Goal: Transaction & Acquisition: Purchase product/service

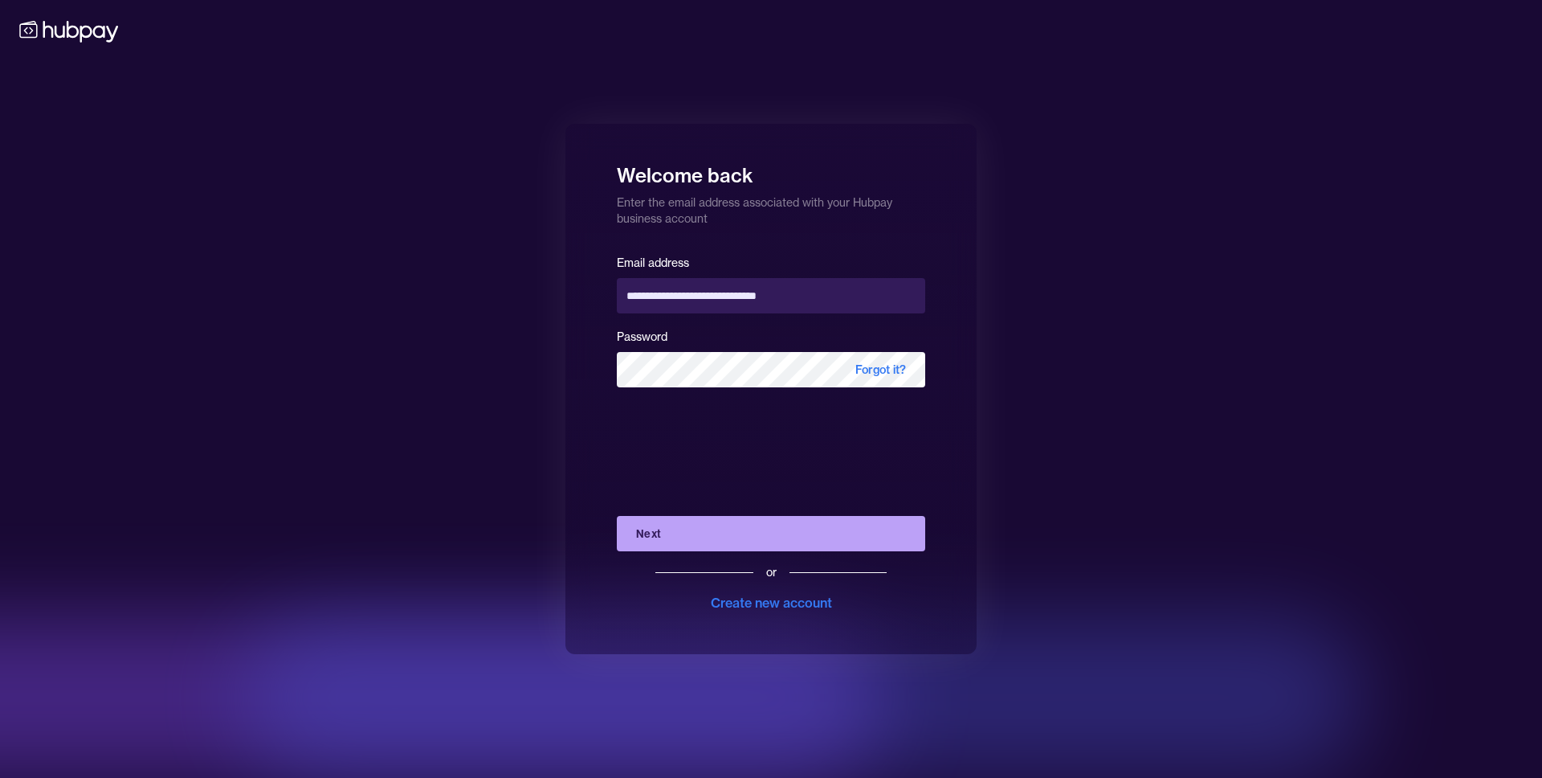
click at [716, 530] on button "Next" at bounding box center [771, 533] width 308 height 35
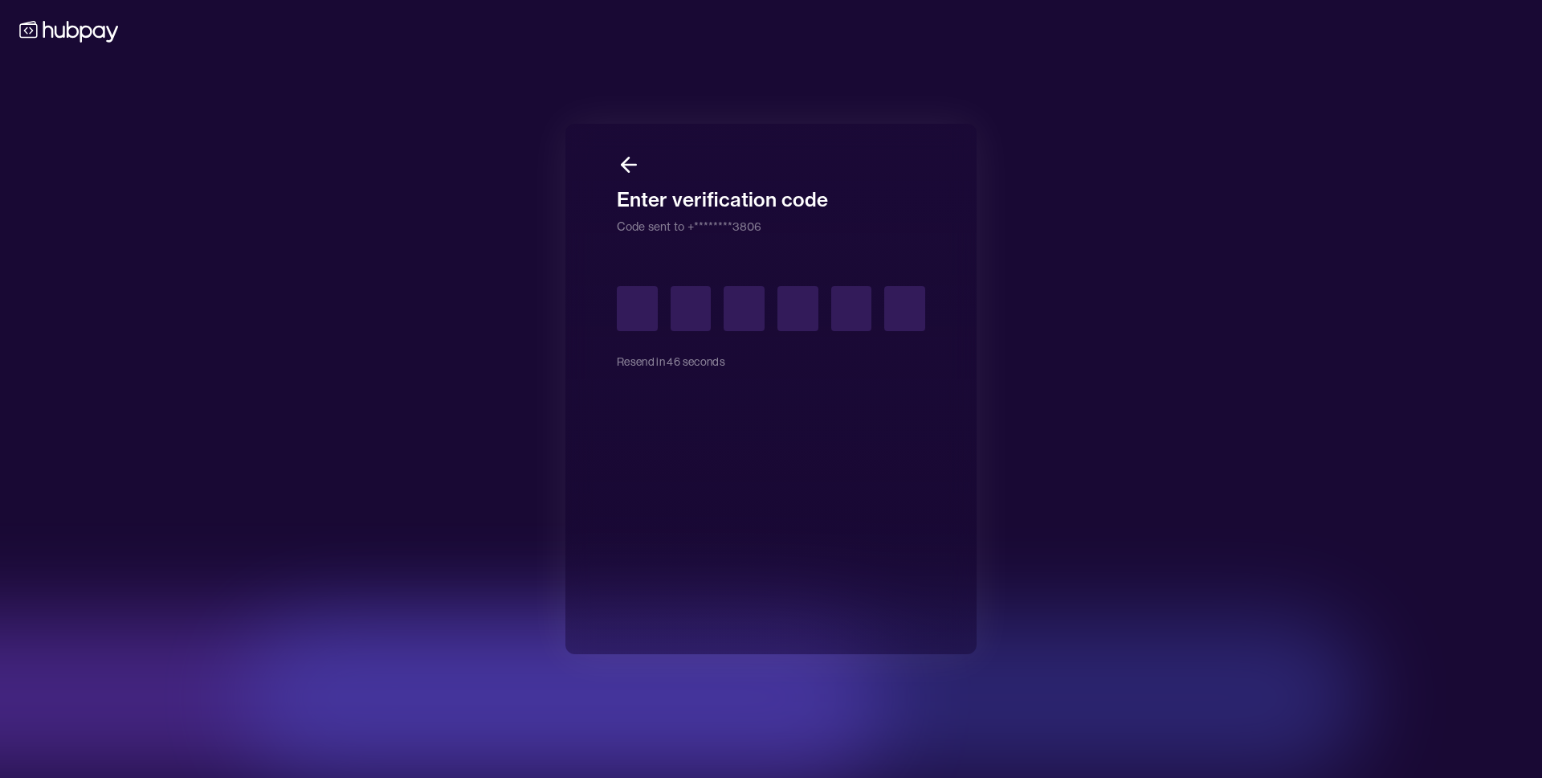
type input "*"
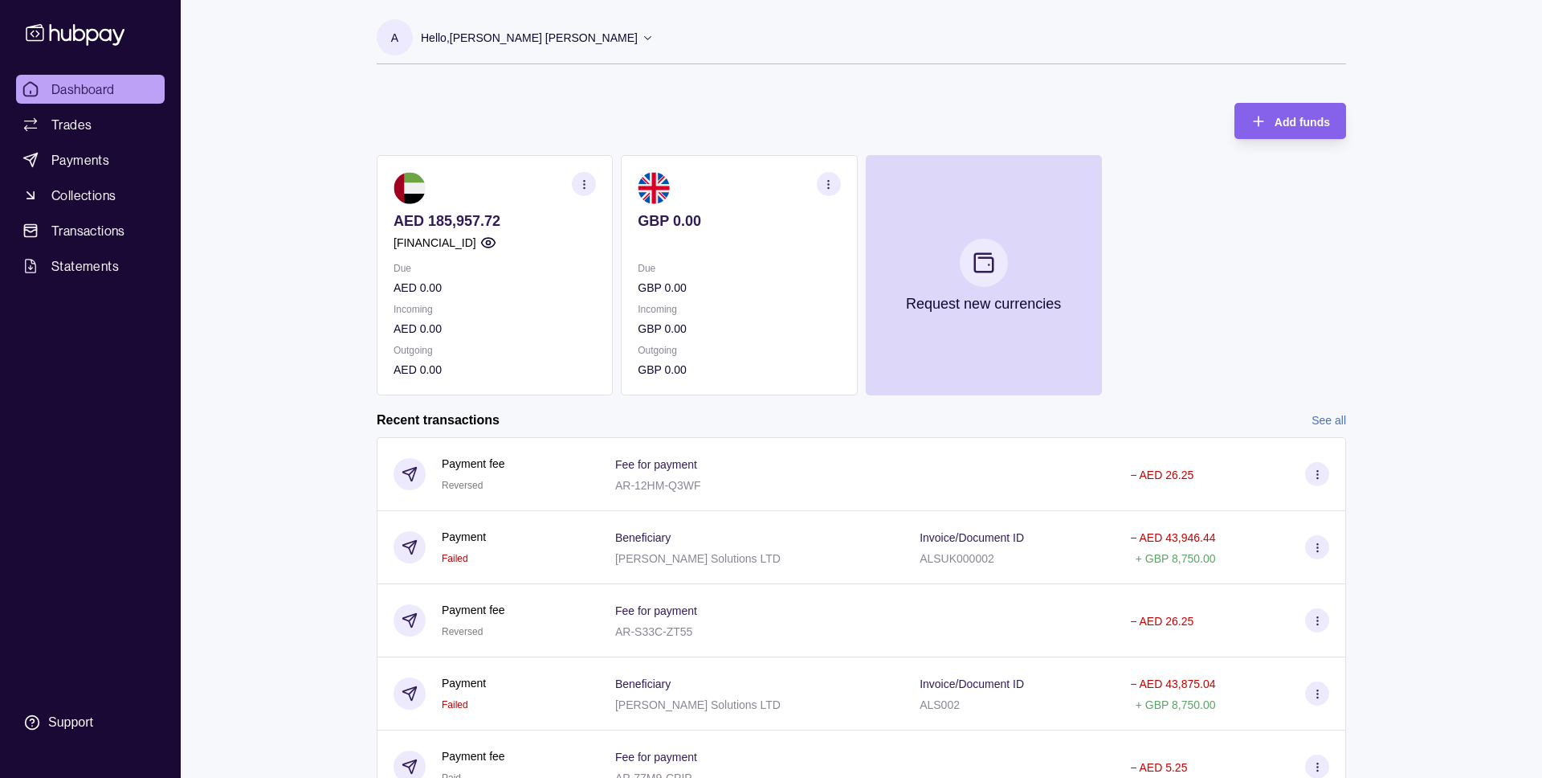
click at [544, 35] on p "Hello, [PERSON_NAME] [PERSON_NAME]" at bounding box center [529, 38] width 217 height 18
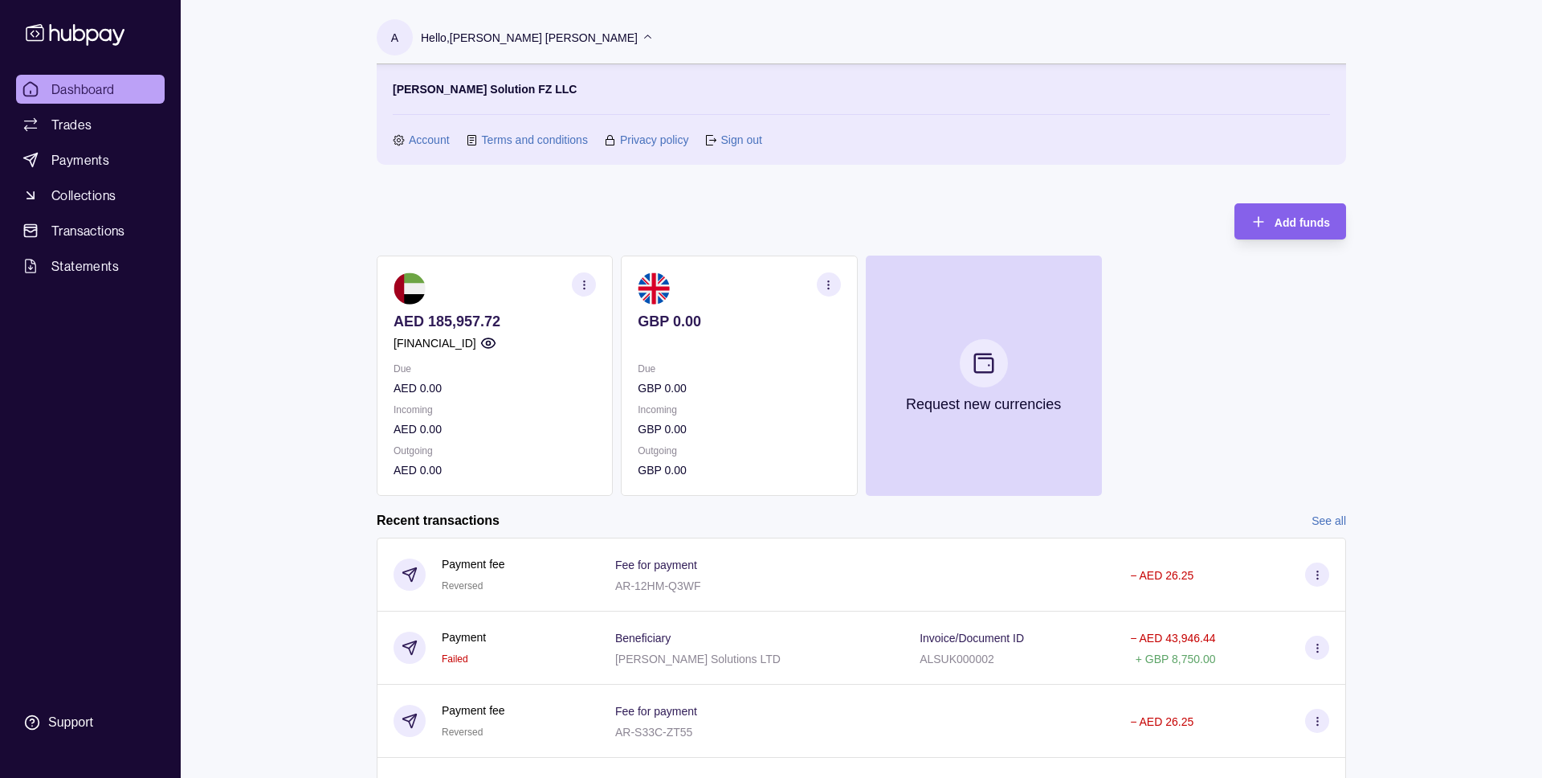
click at [423, 135] on link "Account" at bounding box center [429, 140] width 41 height 18
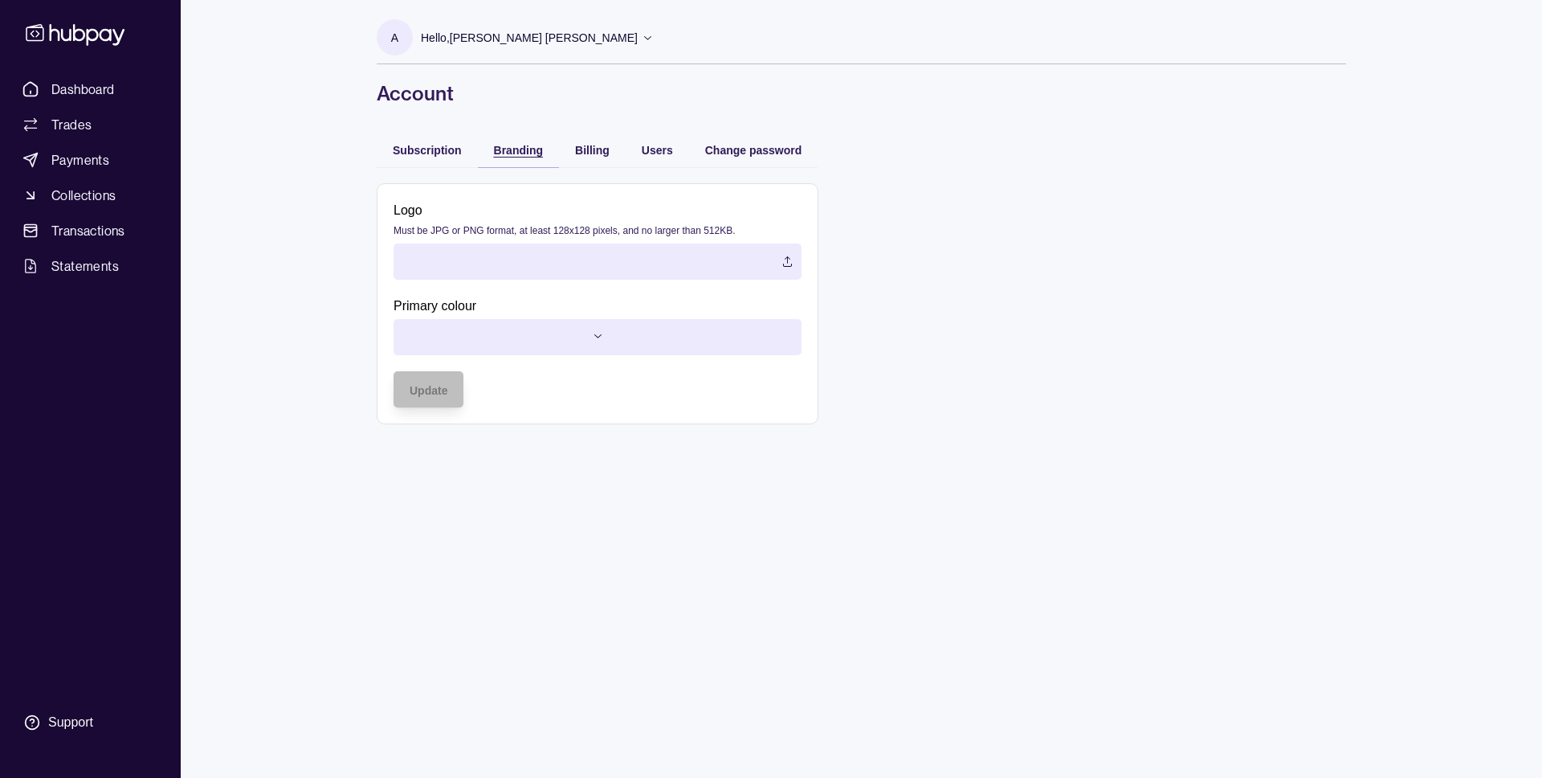
click at [538, 146] on span "Branding" at bounding box center [518, 150] width 49 height 13
click at [584, 152] on span "Billing" at bounding box center [592, 150] width 35 height 13
click at [527, 149] on span "Branding" at bounding box center [518, 150] width 49 height 13
click at [452, 150] on span "Subscription" at bounding box center [427, 150] width 69 height 13
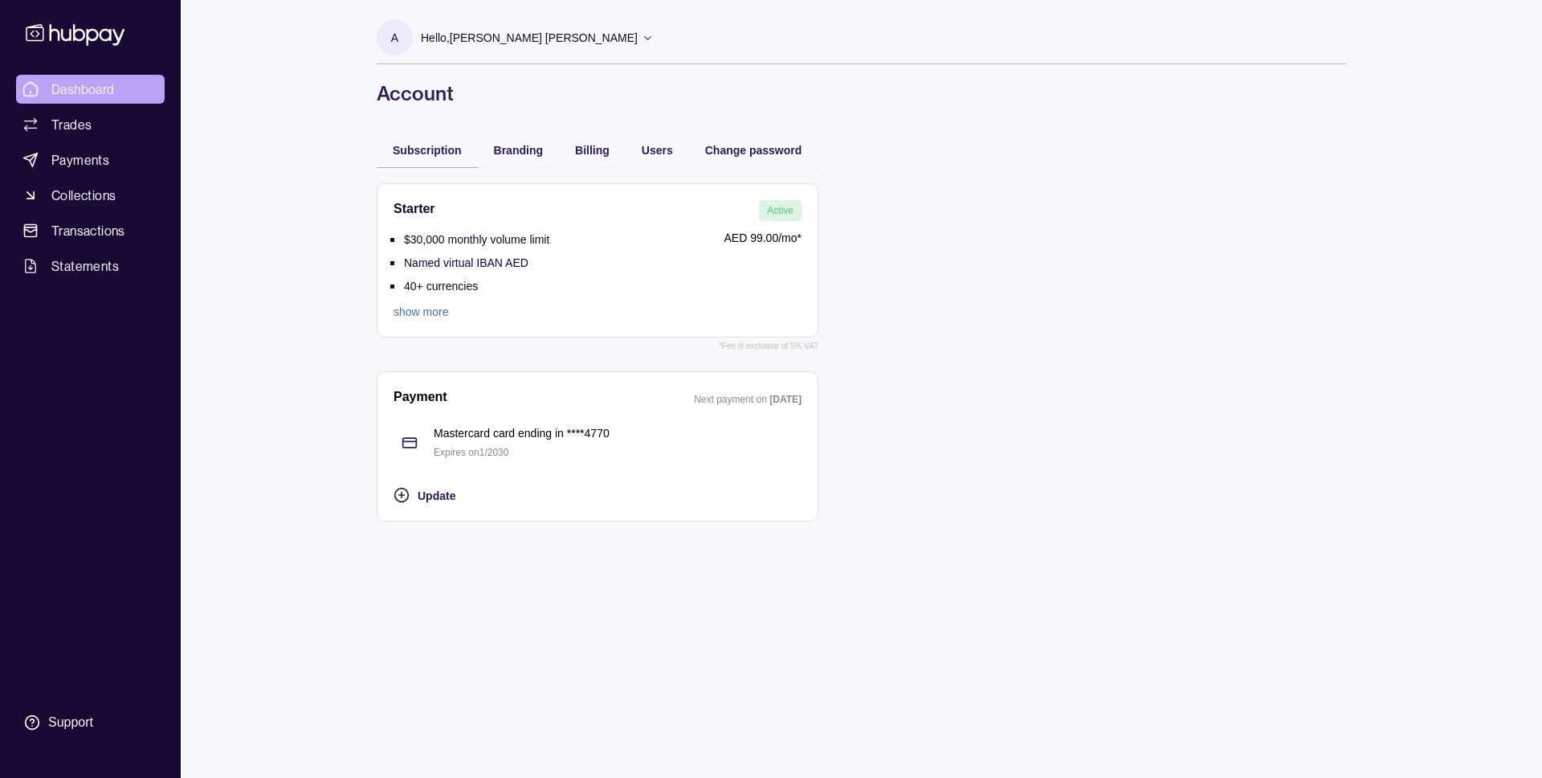
click at [106, 84] on span "Dashboard" at bounding box center [82, 89] width 63 height 19
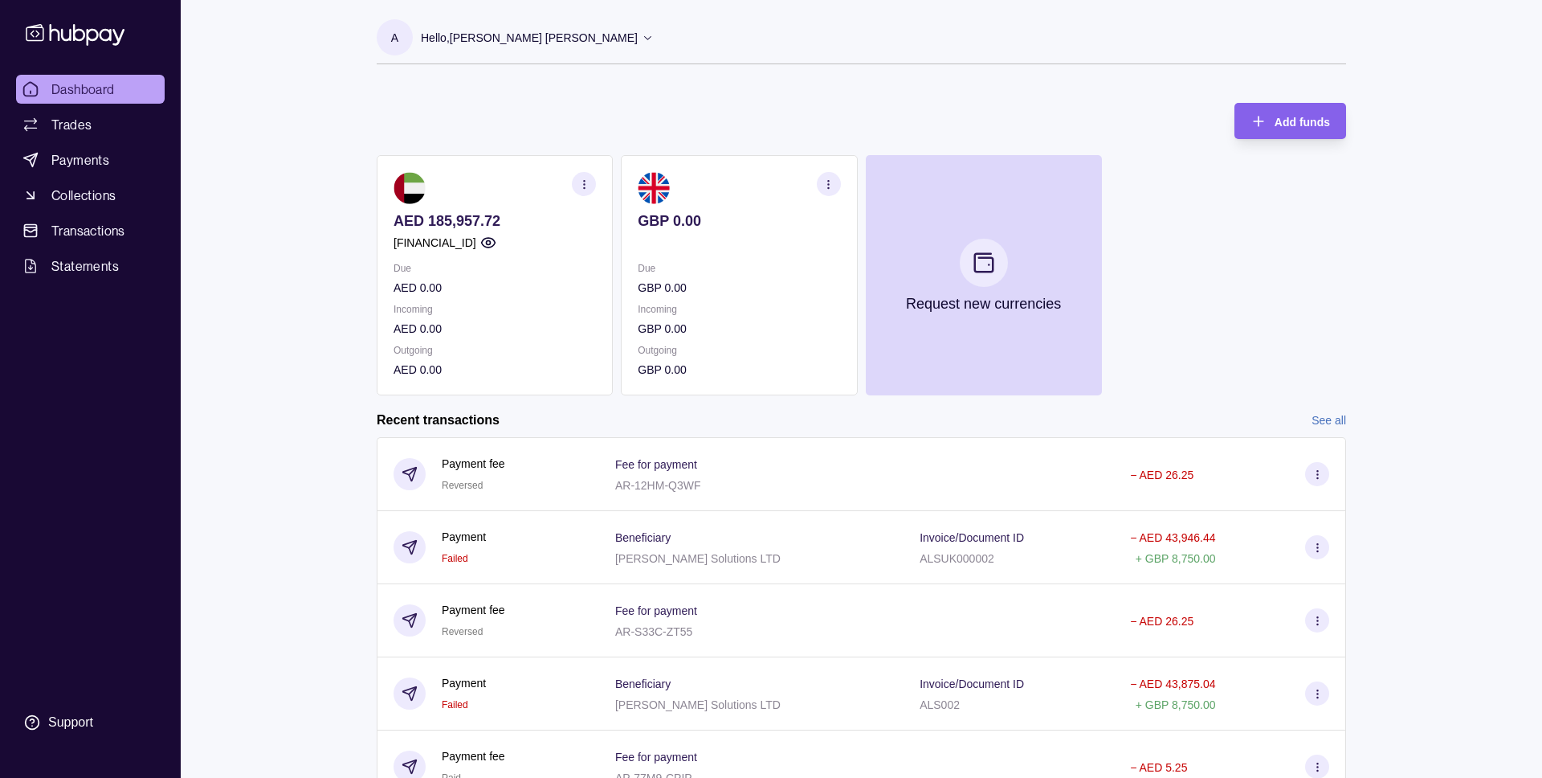
click at [521, 33] on p "Hello, [PERSON_NAME] [PERSON_NAME]" at bounding box center [529, 38] width 217 height 18
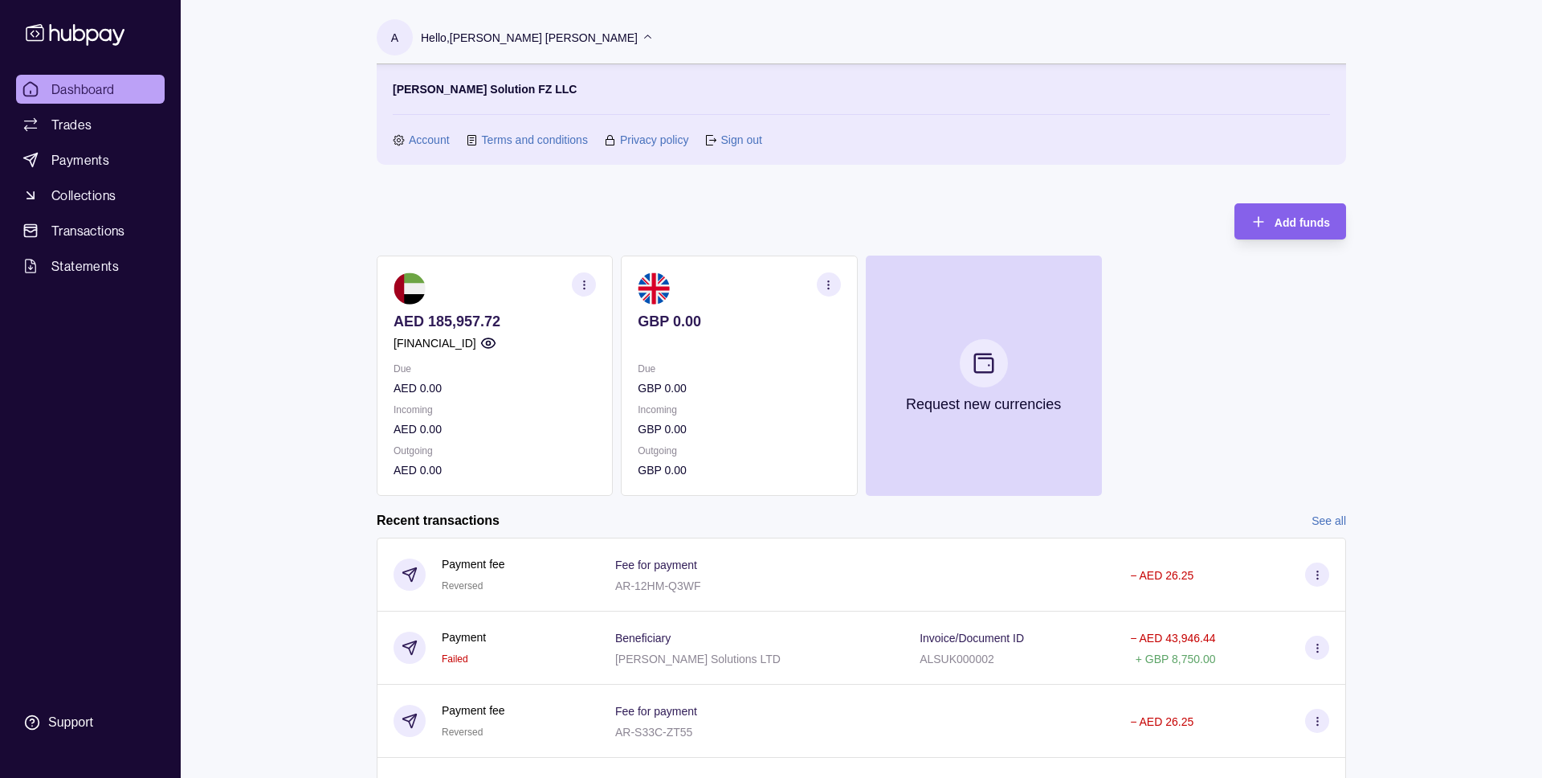
click at [422, 145] on link "Account" at bounding box center [429, 140] width 41 height 18
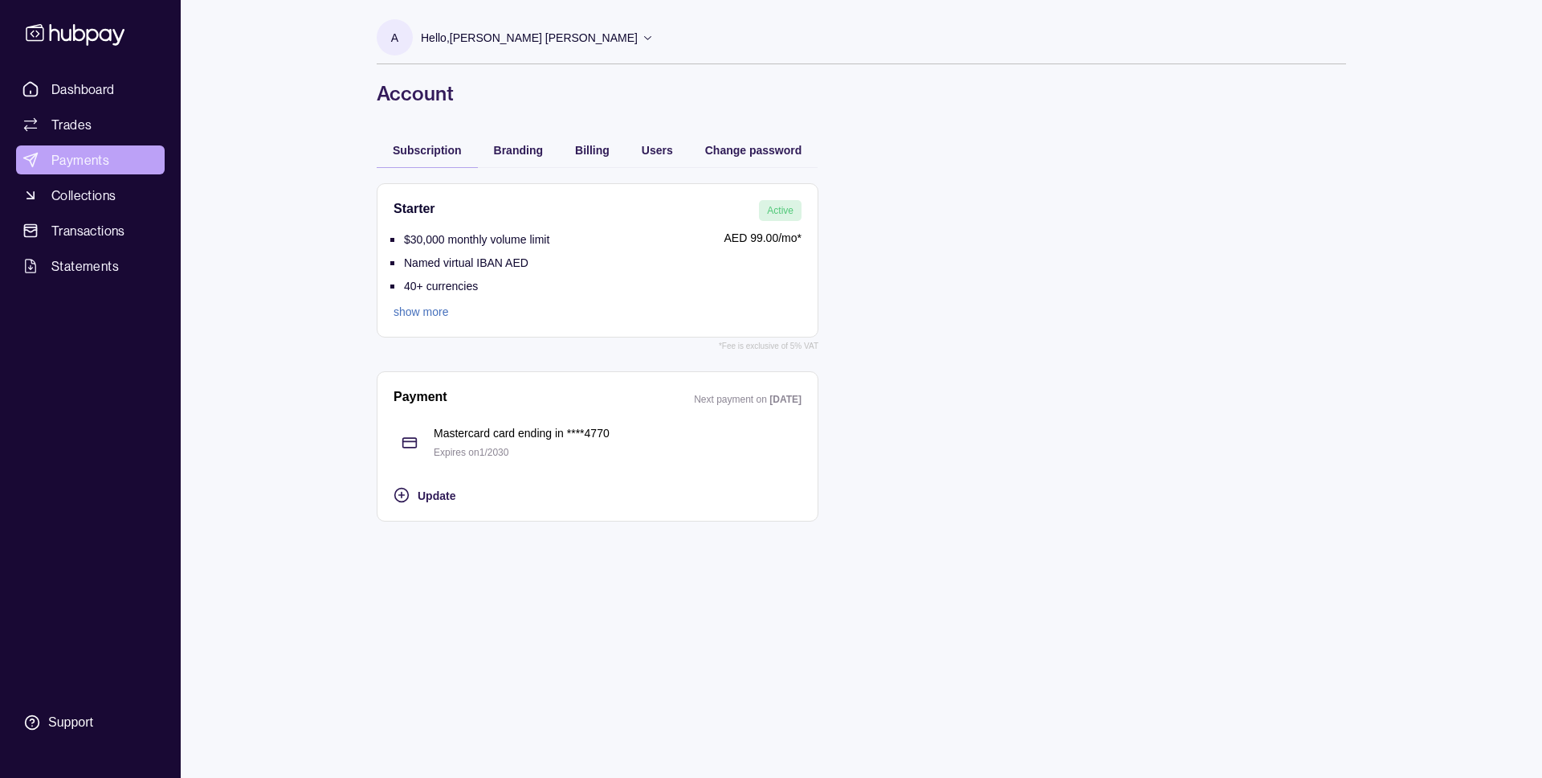
click at [104, 152] on span "Payments" at bounding box center [80, 159] width 58 height 19
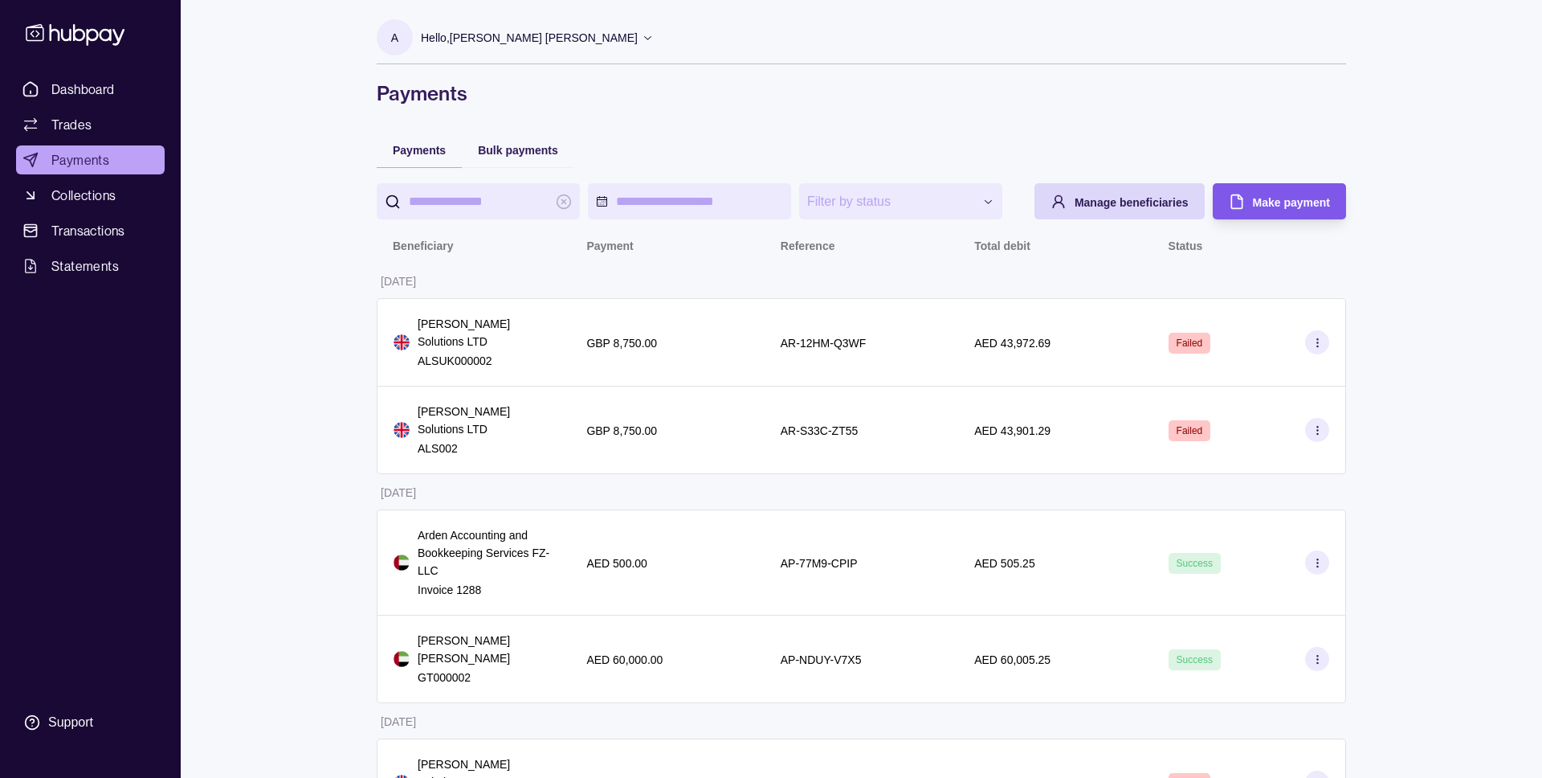
click at [1275, 190] on div "Make payment" at bounding box center [1267, 201] width 125 height 36
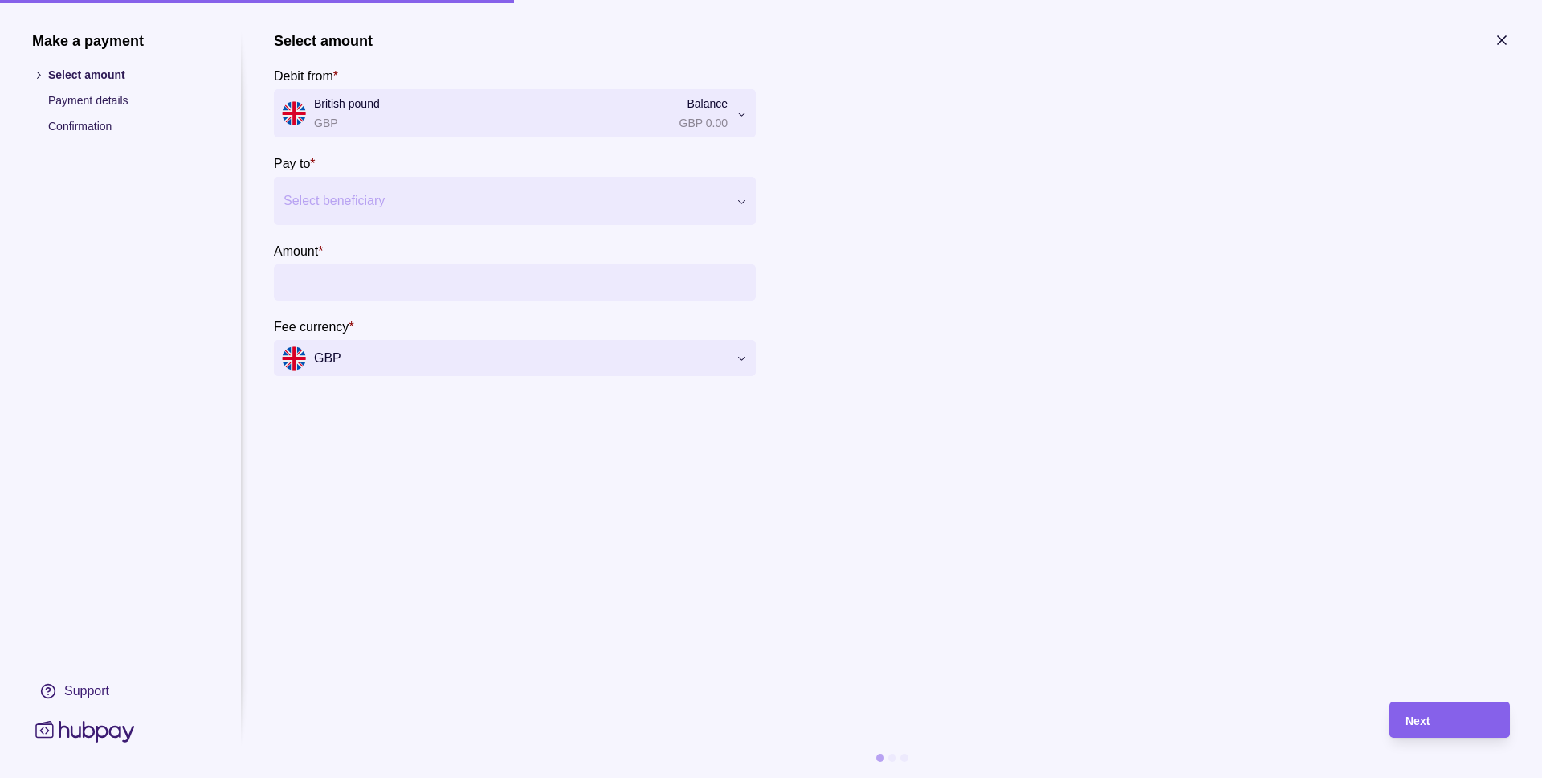
click at [369, 200] on div at bounding box center [505, 201] width 443 height 22
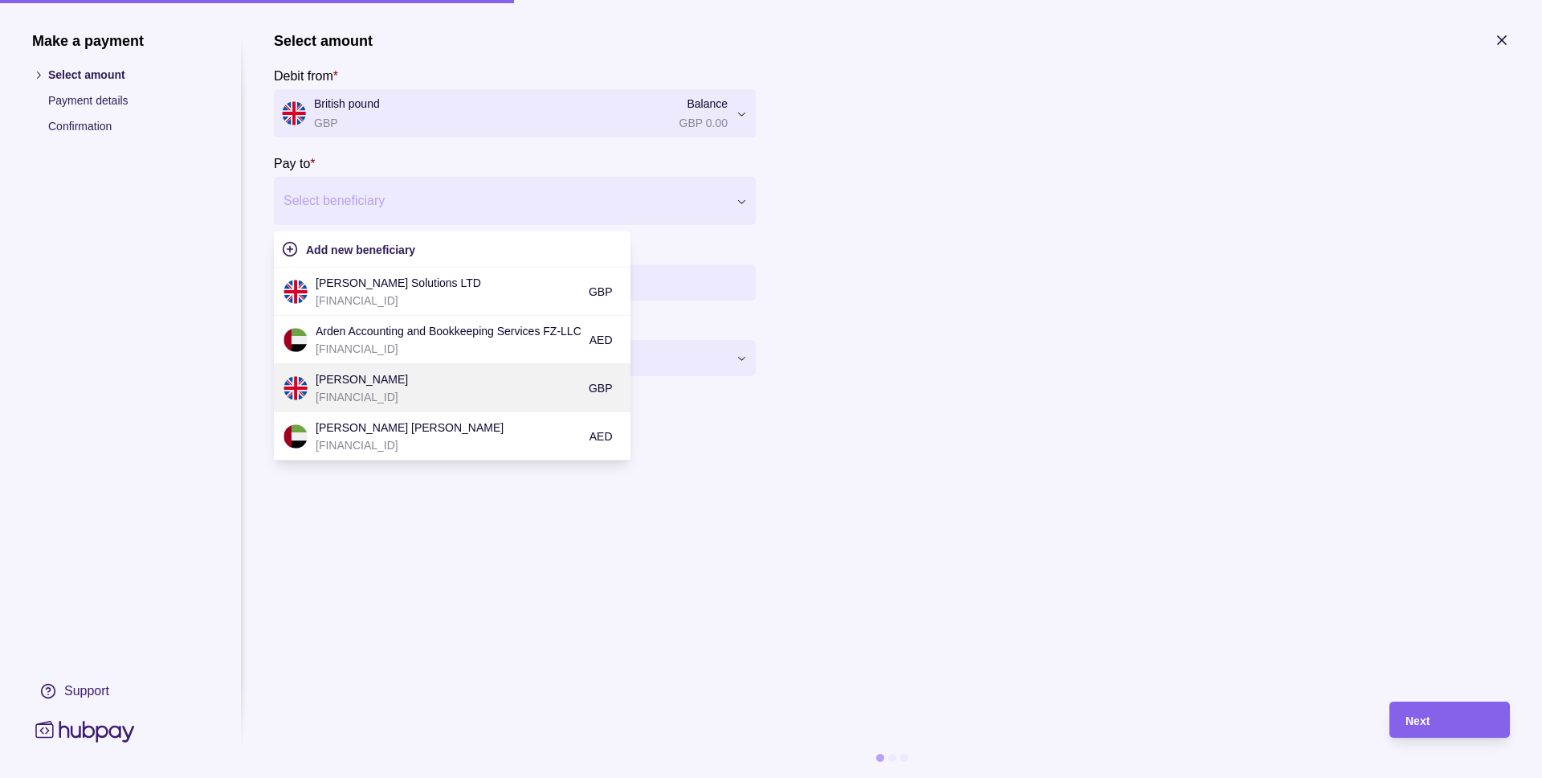
click at [386, 389] on p "[FINANCIAL_ID]" at bounding box center [448, 397] width 265 height 18
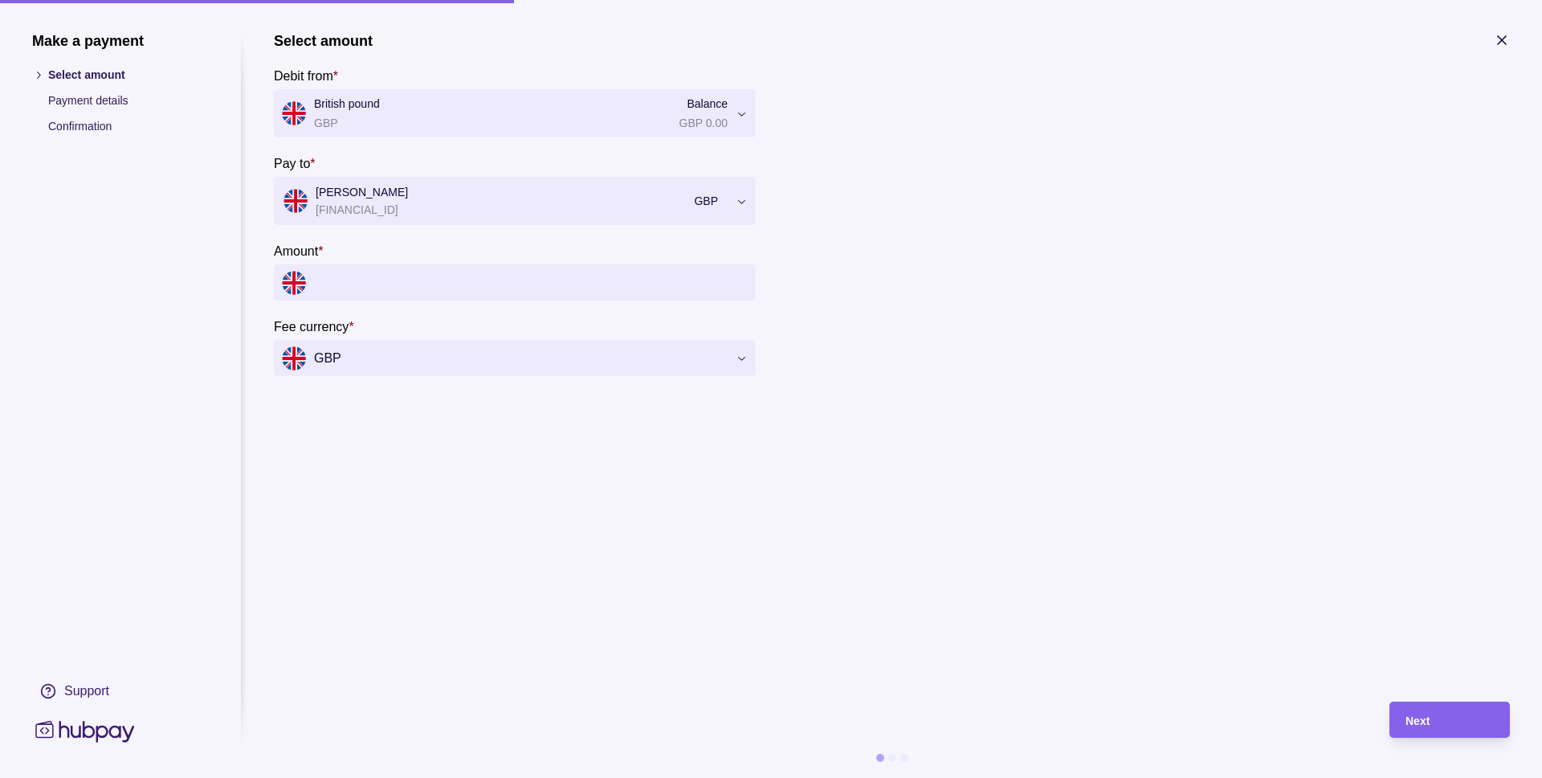
click at [421, 287] on input "Amount *" at bounding box center [531, 282] width 434 height 36
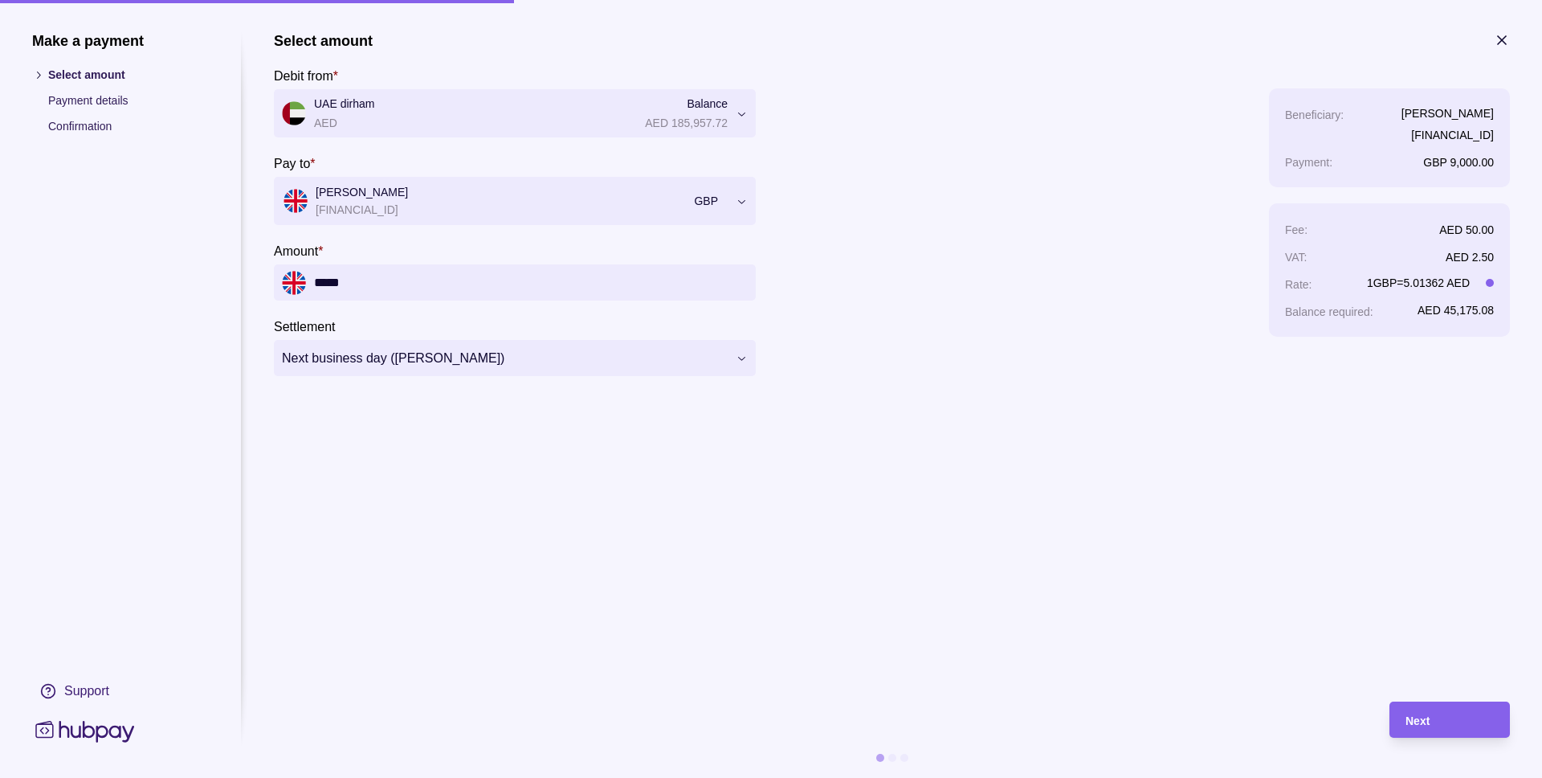
click at [371, 287] on input "*****" at bounding box center [531, 282] width 434 height 36
type input "*****"
click at [1433, 721] on div "Next" at bounding box center [1450, 719] width 88 height 19
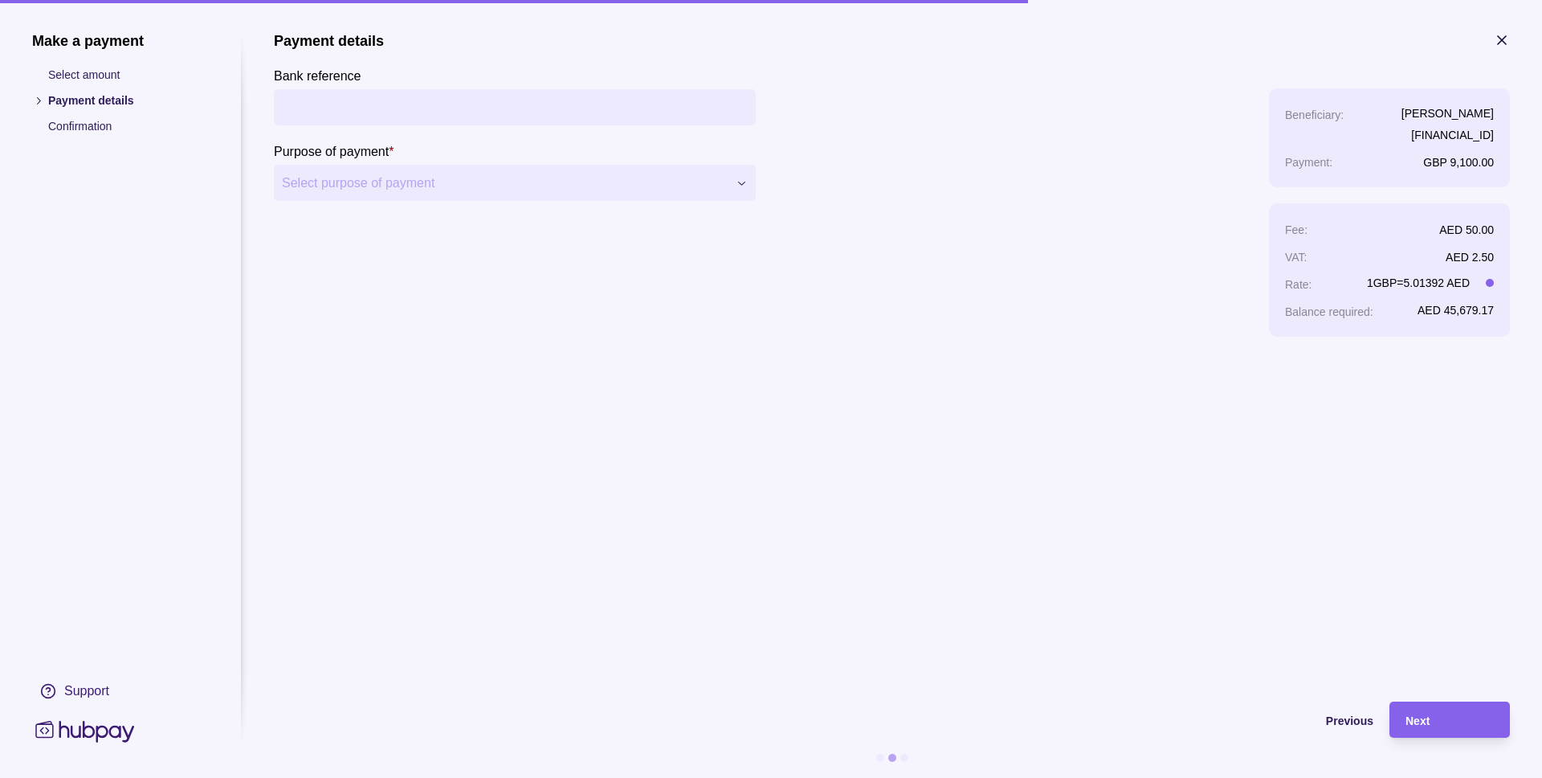
click at [406, 100] on input "Bank reference" at bounding box center [515, 107] width 466 height 36
type input "*"
type input "*******"
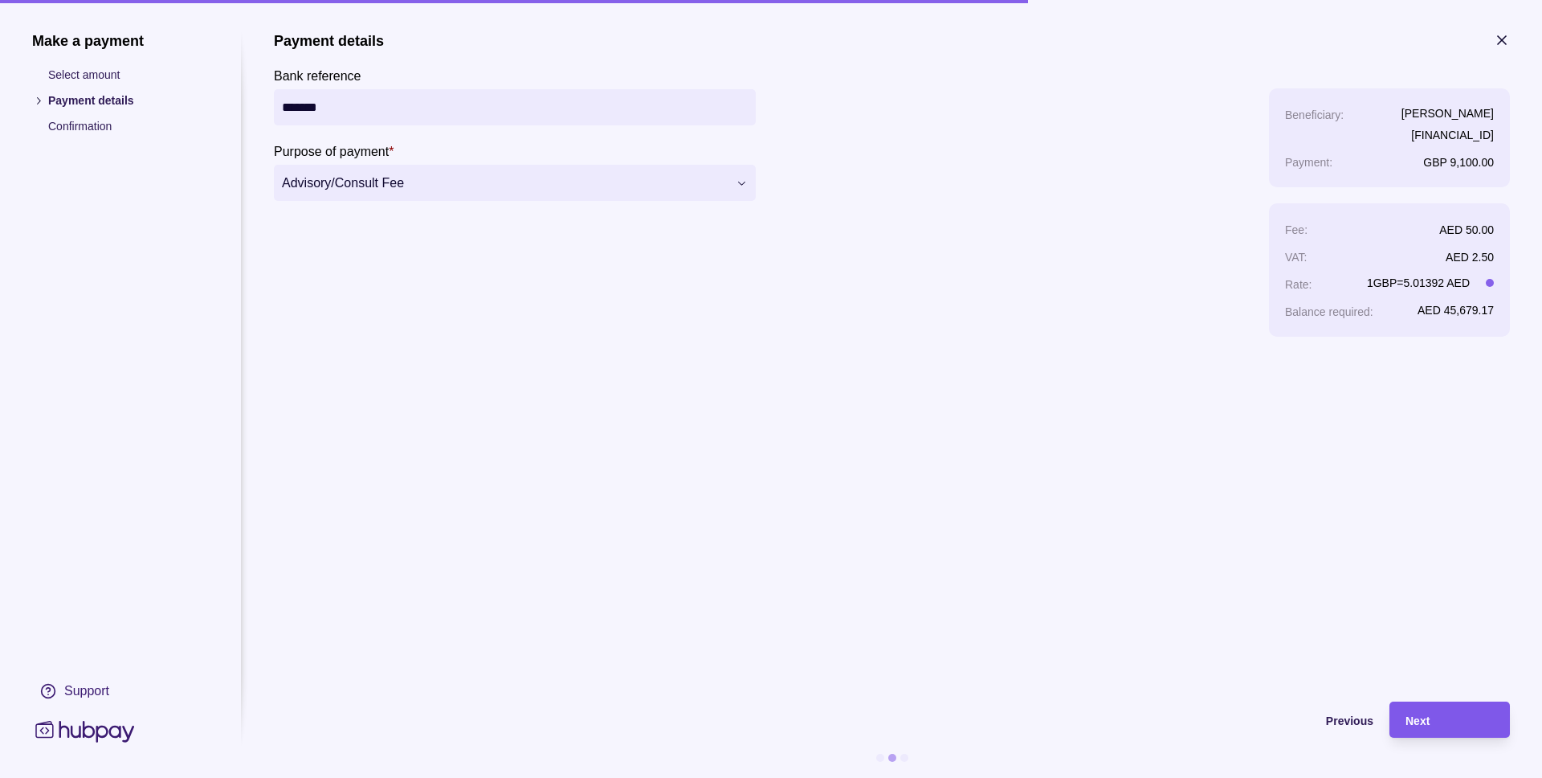
click at [1453, 710] on div "Next" at bounding box center [1450, 719] width 88 height 19
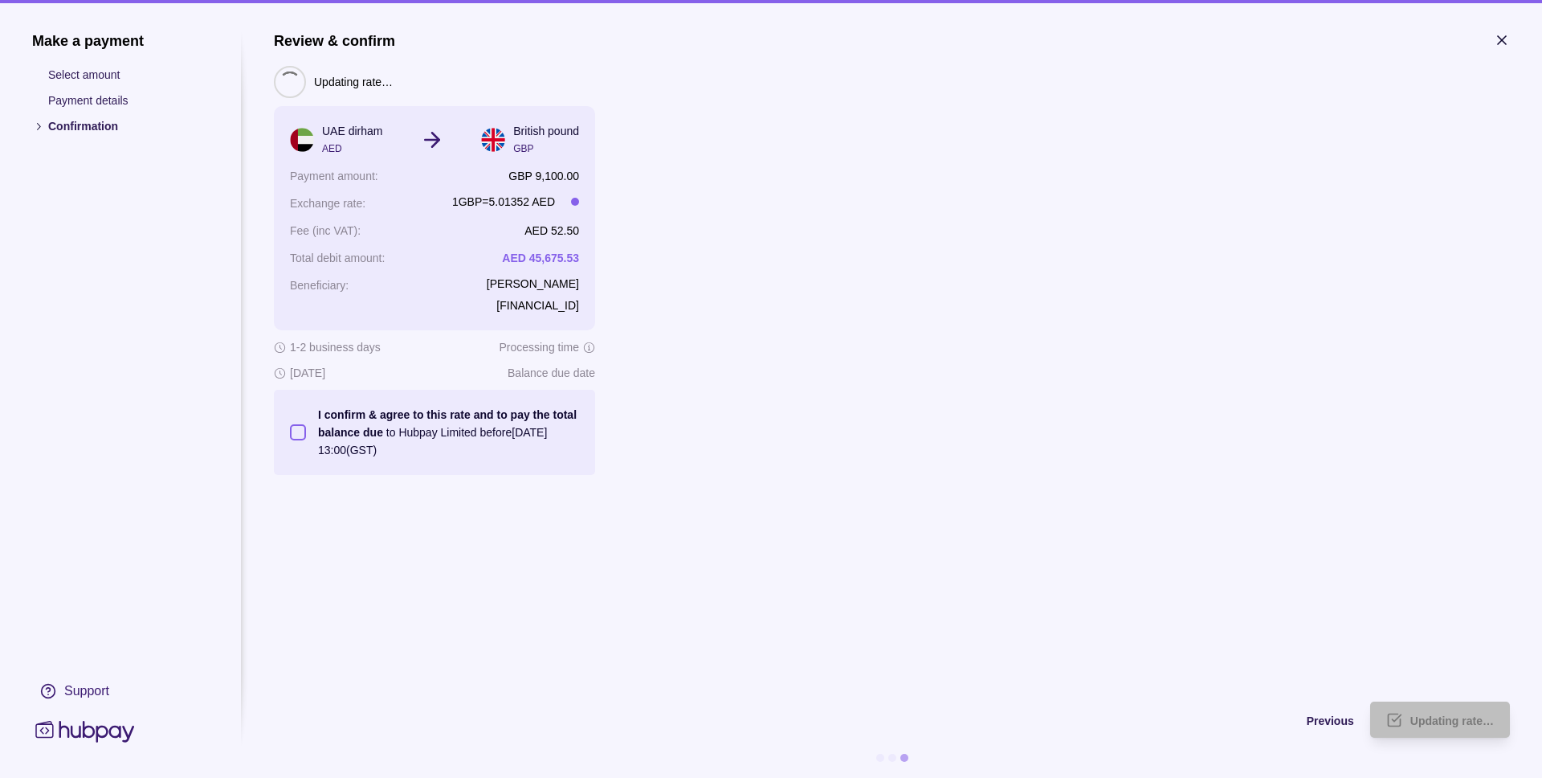
click at [294, 432] on button "I confirm & agree to this rate and to pay the total balance due to Hubpay Limit…" at bounding box center [298, 432] width 16 height 16
click at [1440, 710] on div "Submit payment" at bounding box center [1451, 719] width 88 height 19
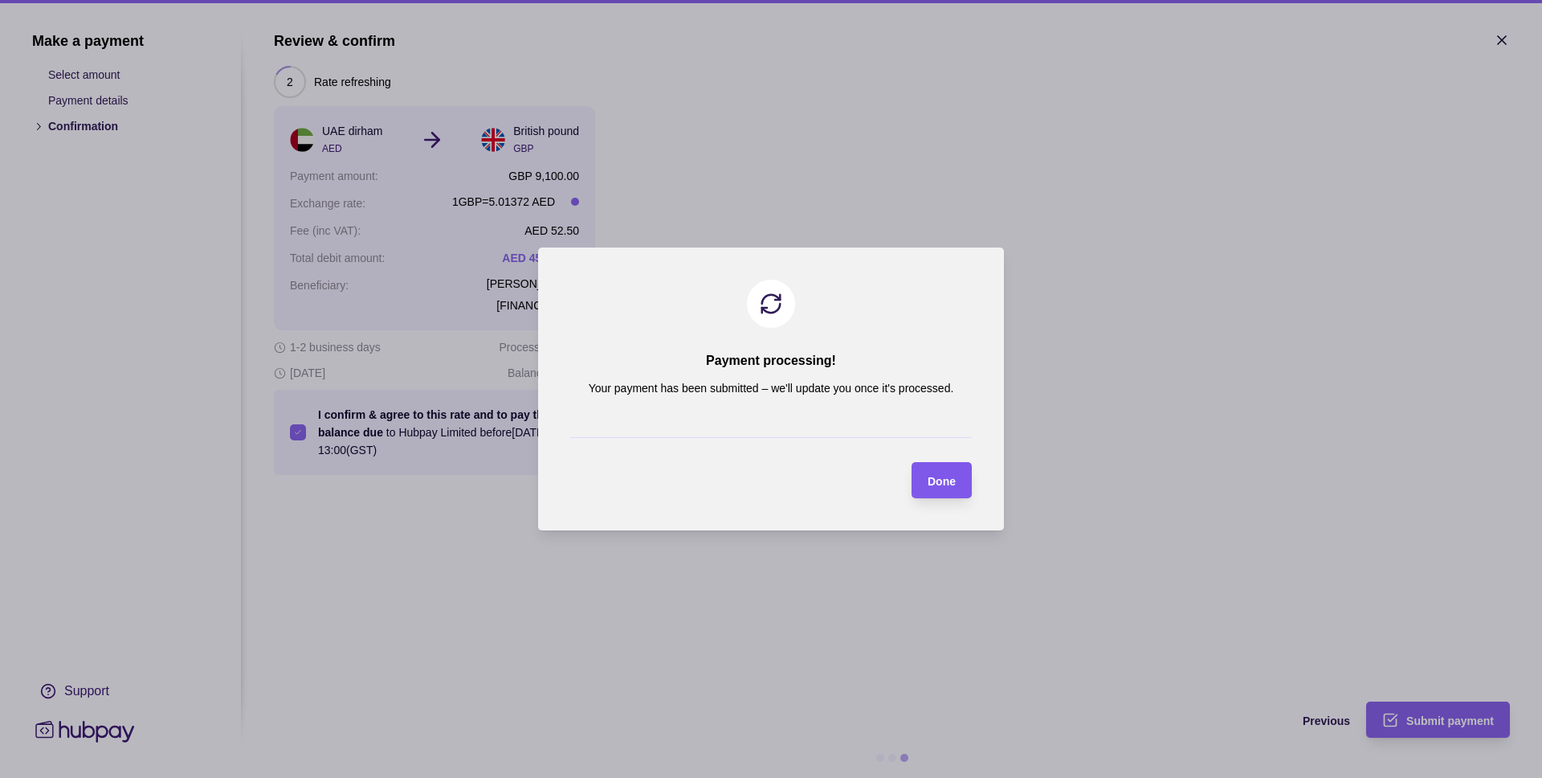
click at [944, 490] on div "Done" at bounding box center [930, 480] width 52 height 36
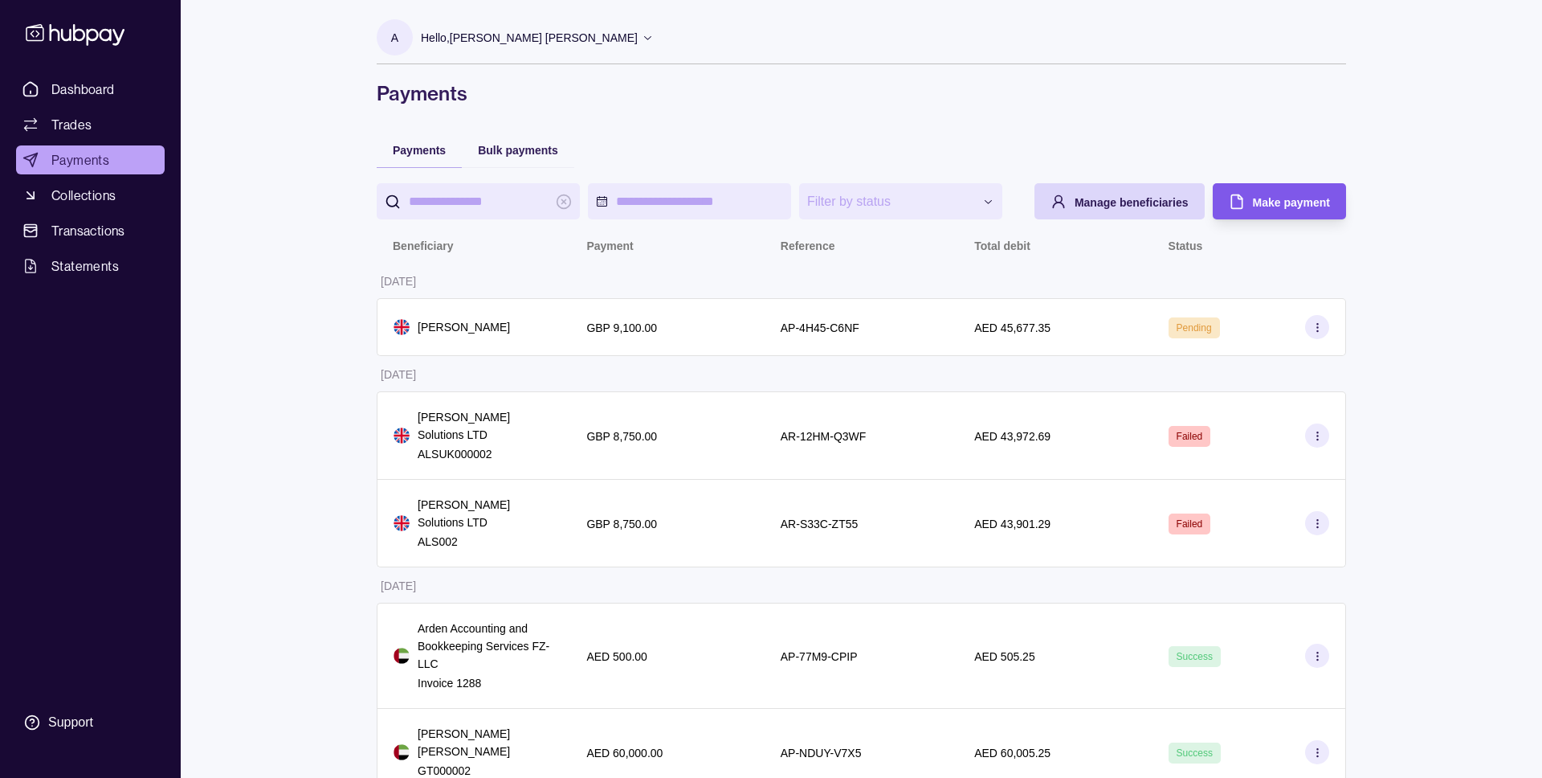
click at [1291, 207] on span "Make payment" at bounding box center [1291, 202] width 77 height 13
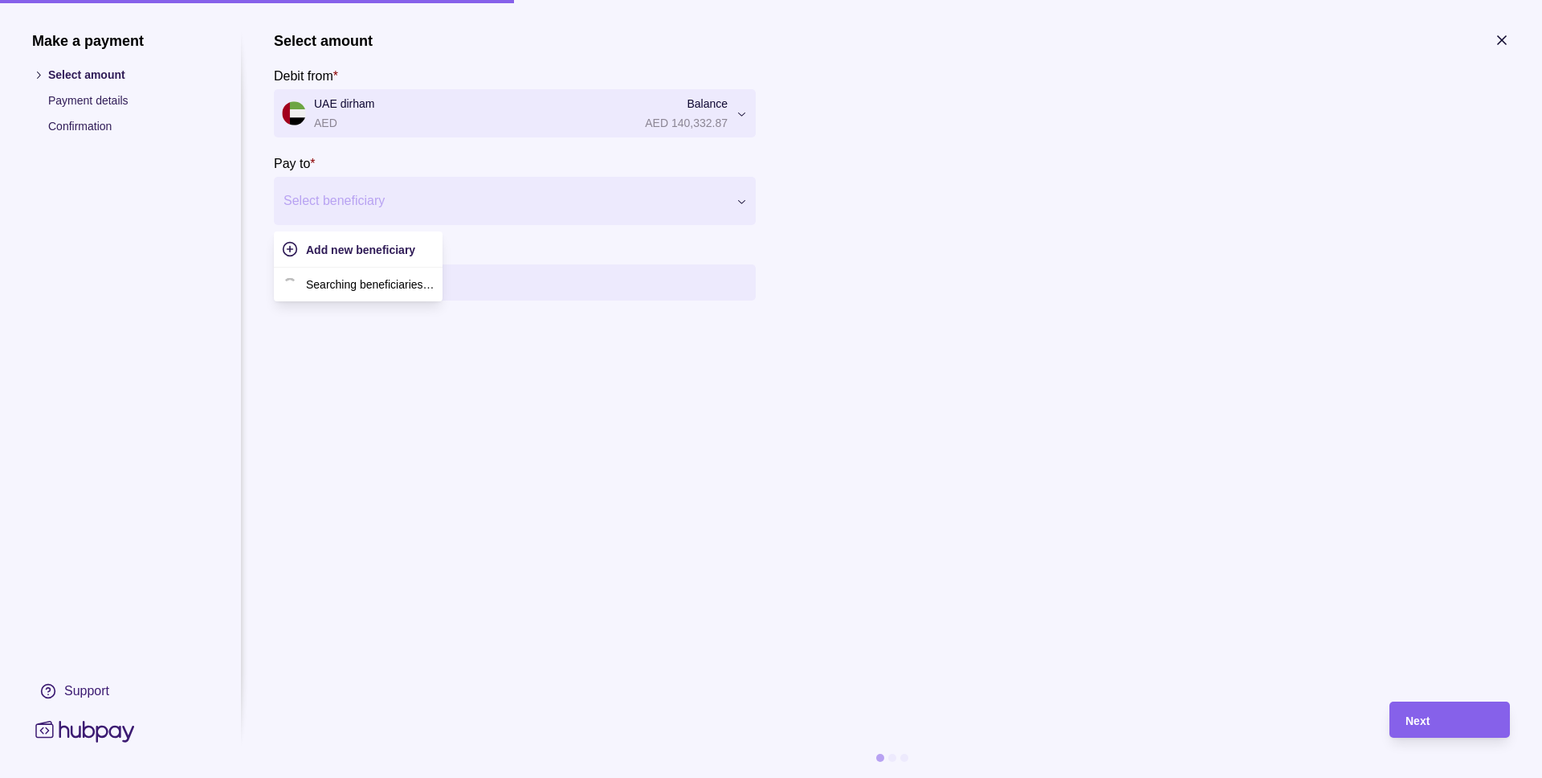
click at [398, 192] on div at bounding box center [505, 201] width 443 height 22
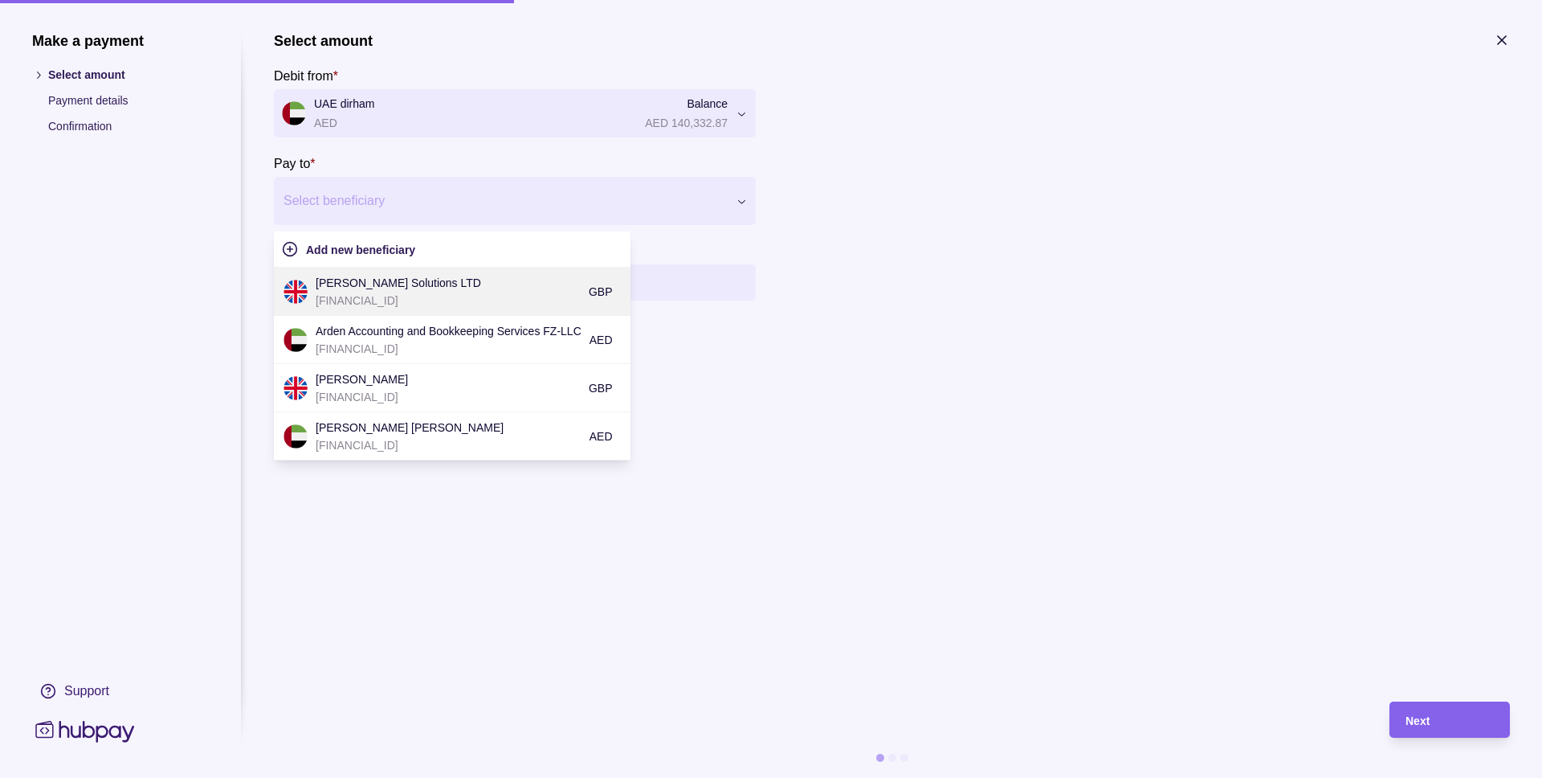
click at [414, 298] on p "[FINANCIAL_ID]" at bounding box center [448, 301] width 265 height 18
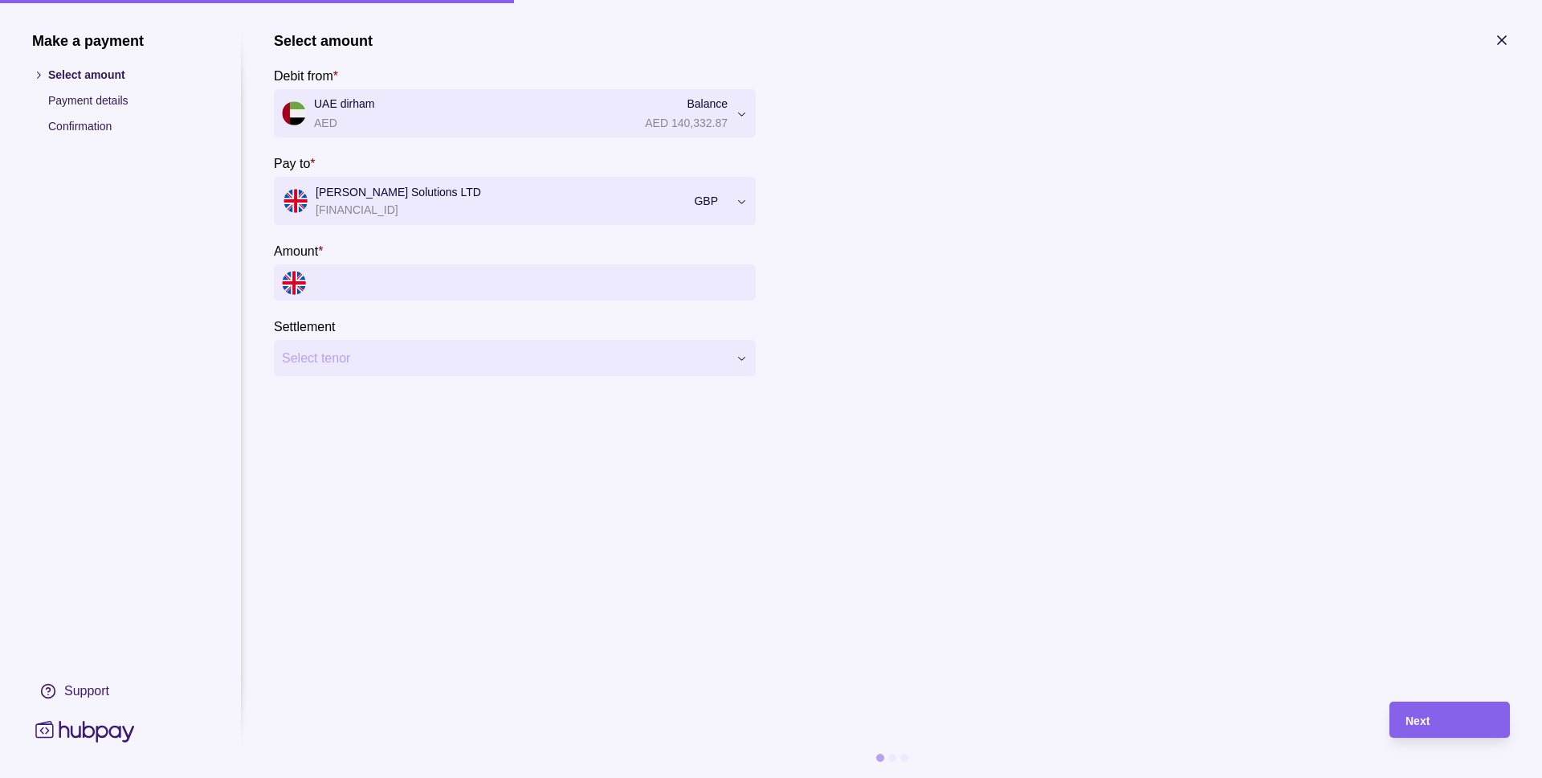
click at [414, 298] on input "Amount *" at bounding box center [531, 282] width 434 height 36
click at [430, 288] on input "Amount *" at bounding box center [531, 282] width 434 height 36
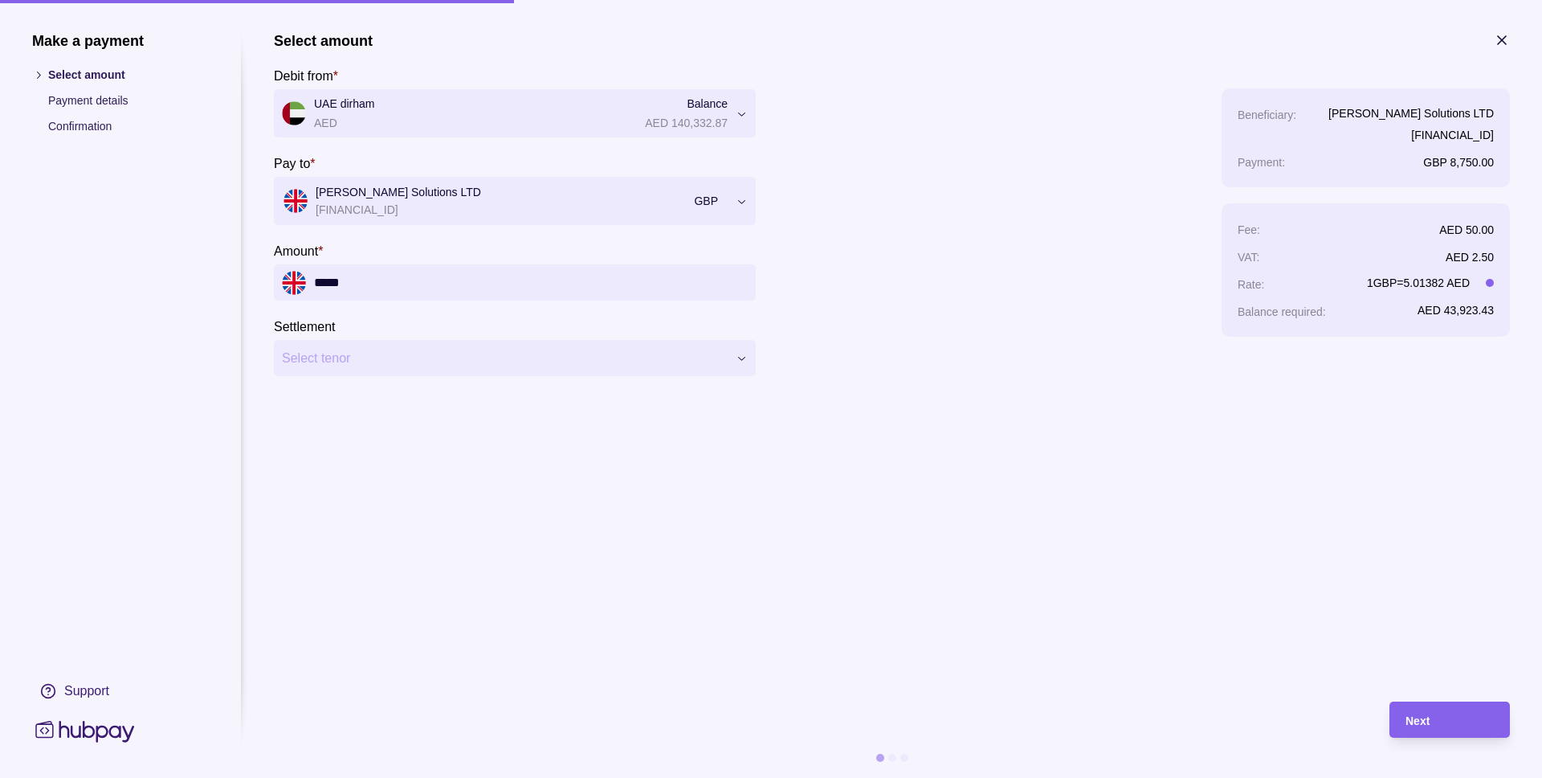
type input "*****"
click at [1504, 43] on icon "button" at bounding box center [1502, 40] width 8 height 8
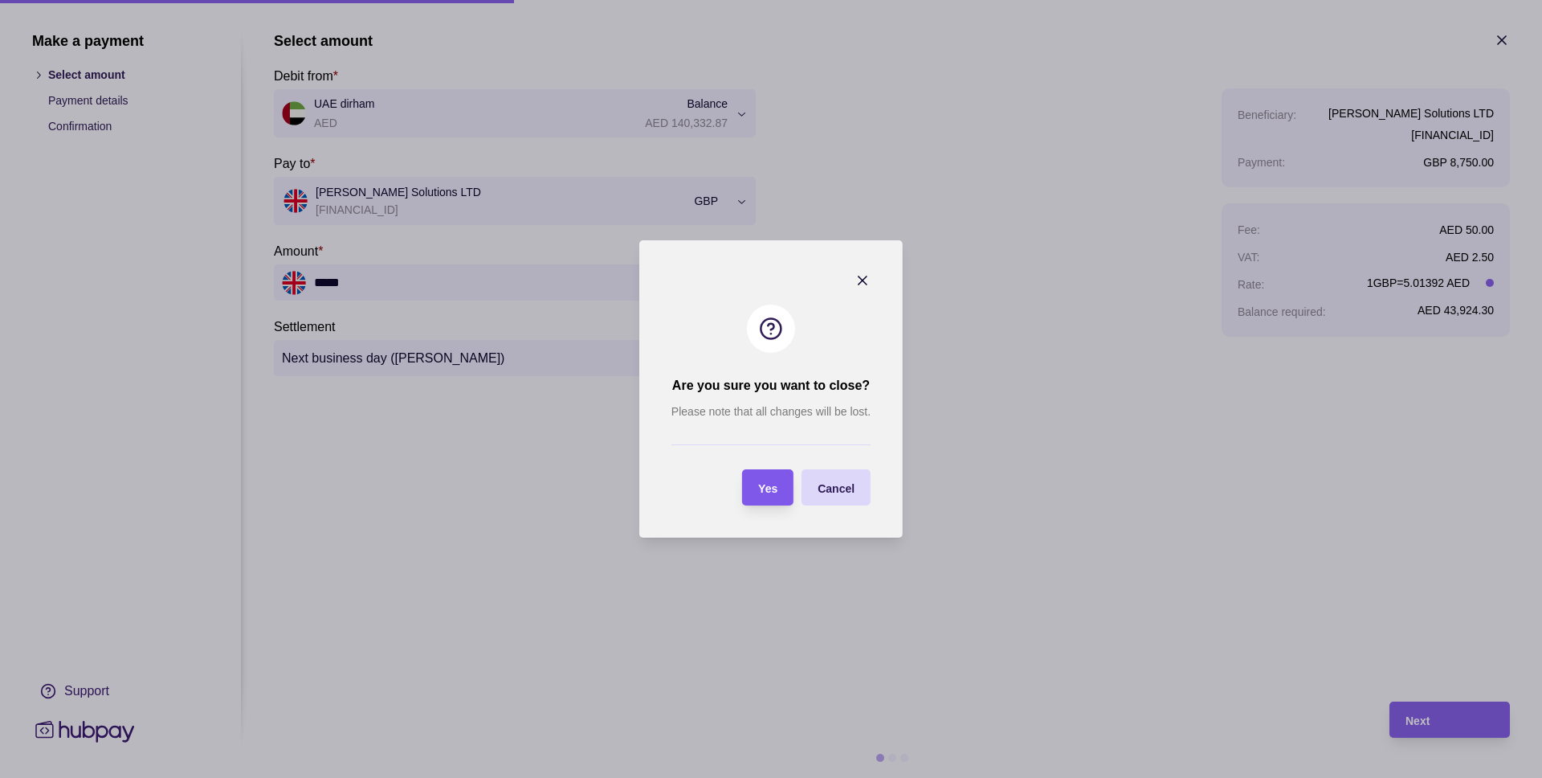
click at [778, 495] on section "Yes" at bounding box center [767, 487] width 51 height 36
